Goal: Navigation & Orientation: Find specific page/section

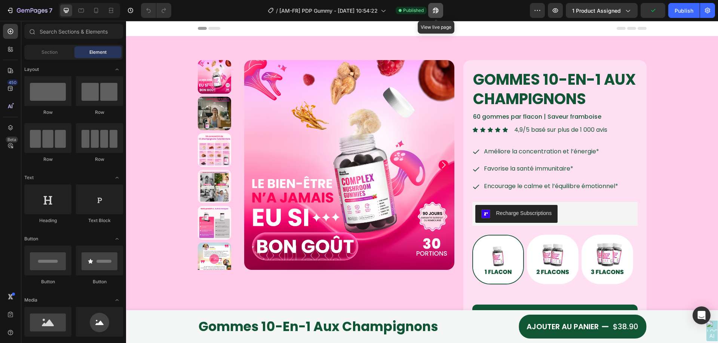
click at [439, 10] on icon "button" at bounding box center [435, 10] width 7 height 7
click at [12, 8] on icon "button" at bounding box center [10, 10] width 3 height 5
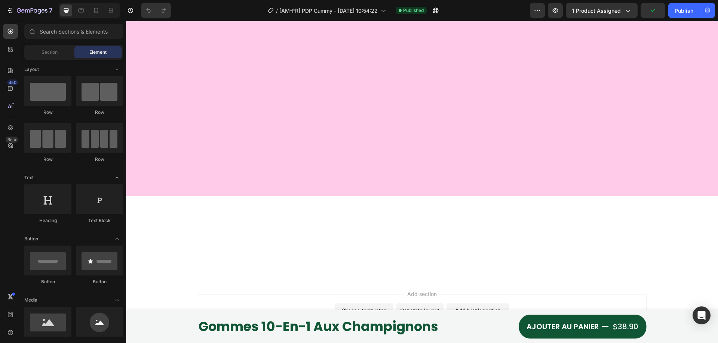
scroll to position [2055, 0]
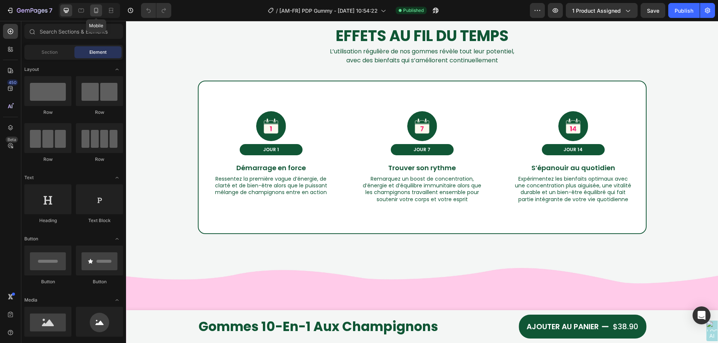
click at [96, 11] on icon at bounding box center [95, 10] width 7 height 7
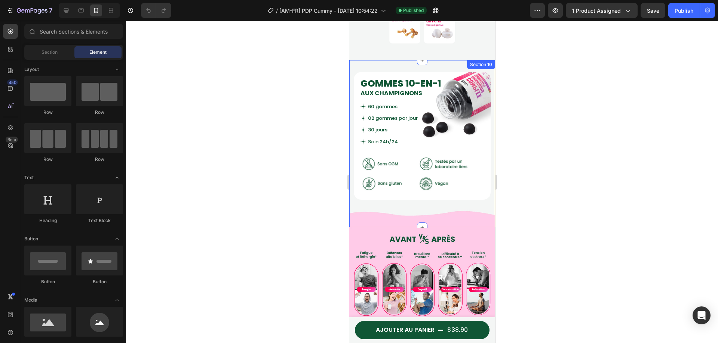
scroll to position [803, 0]
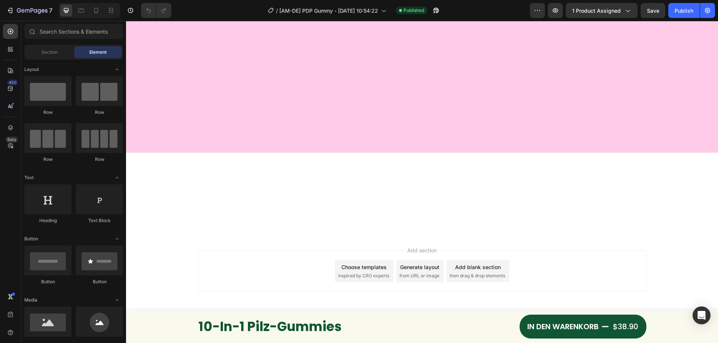
scroll to position [2018, 0]
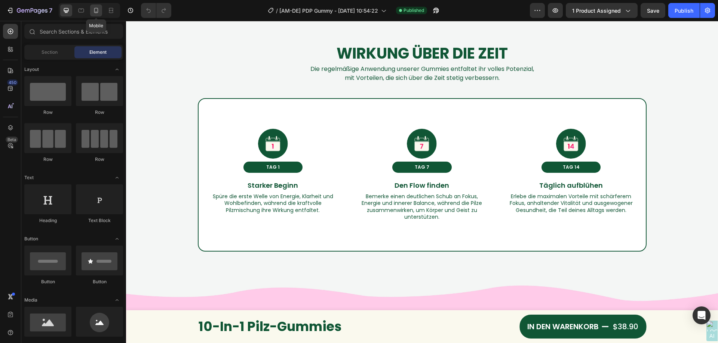
click at [99, 10] on icon at bounding box center [95, 10] width 7 height 7
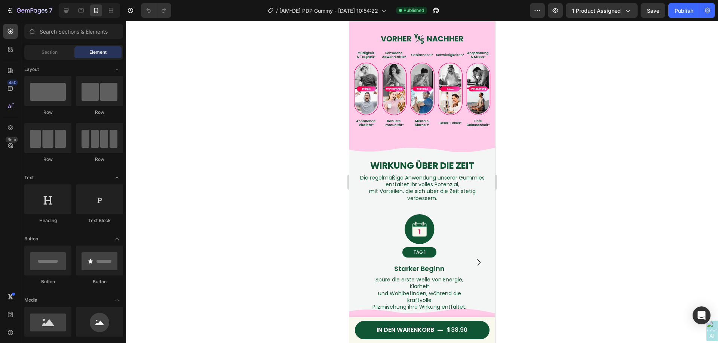
scroll to position [1035, 0]
